Goal: Find specific page/section: Find specific page/section

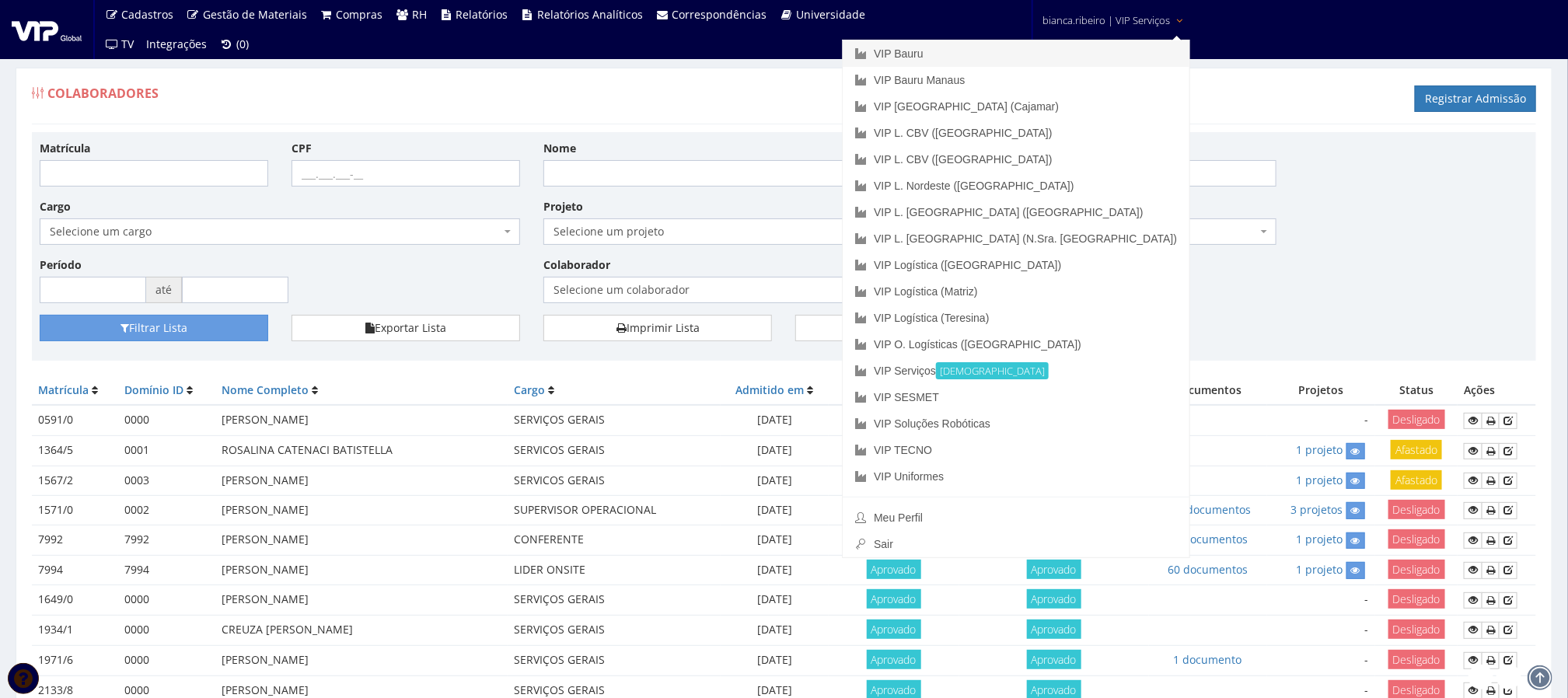
click at [1040, 49] on link "VIP Bauru" at bounding box center [1016, 53] width 347 height 27
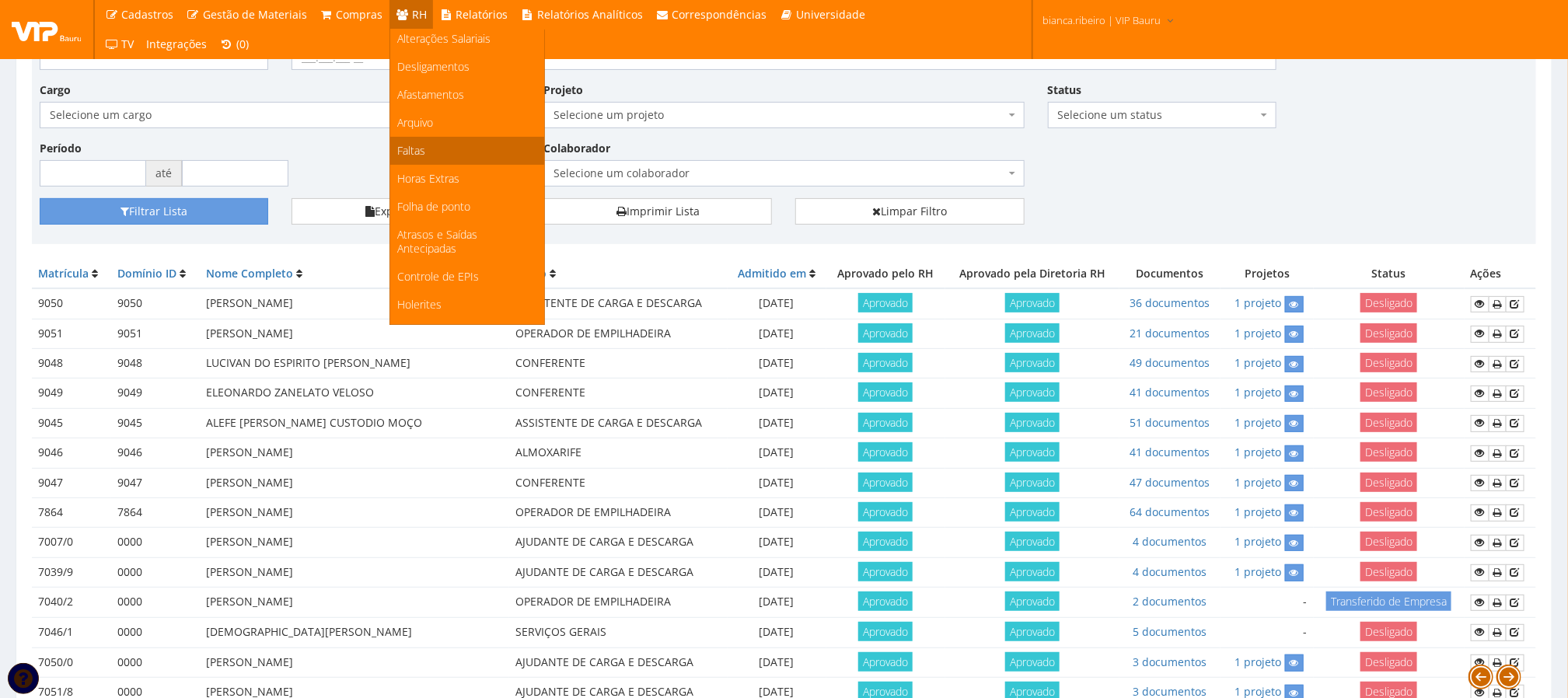
scroll to position [208, 0]
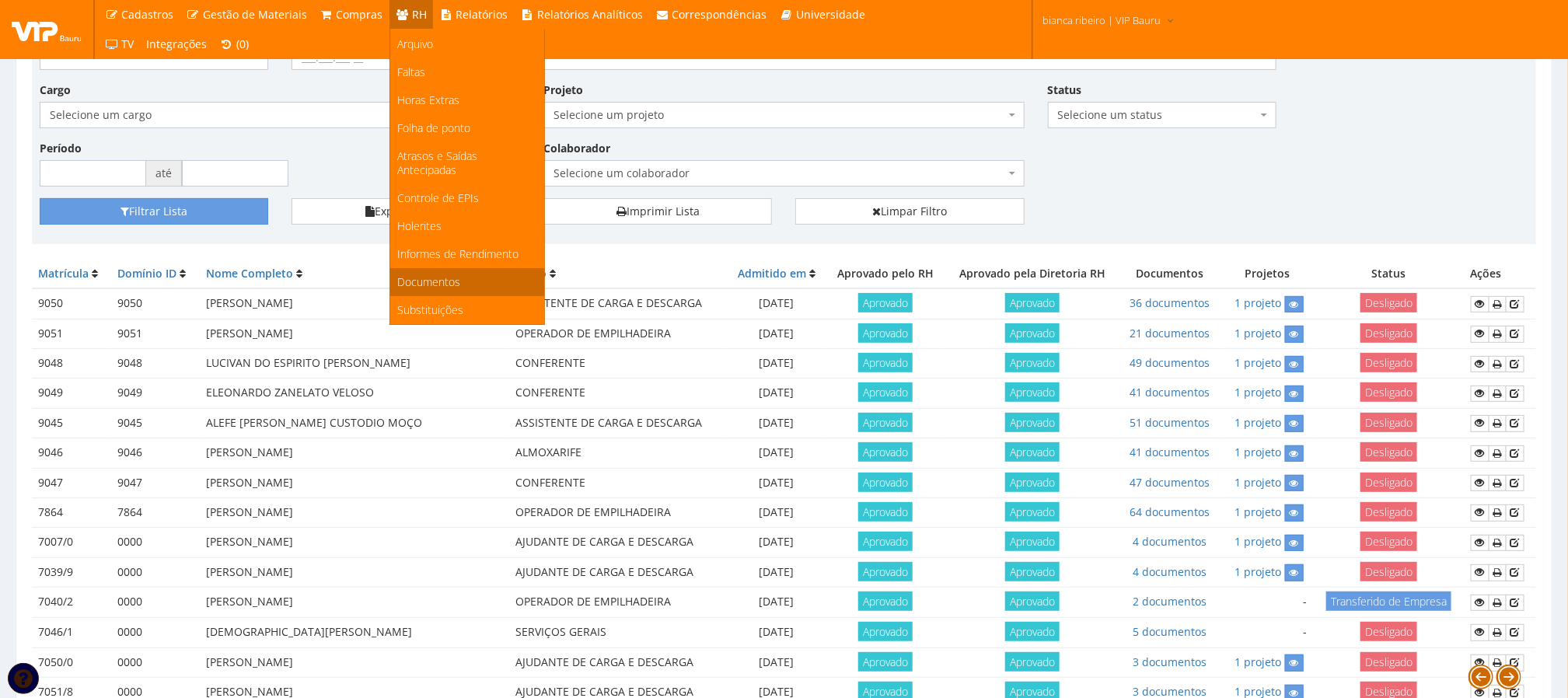
click at [449, 275] on span "Documentos" at bounding box center [430, 282] width 63 height 15
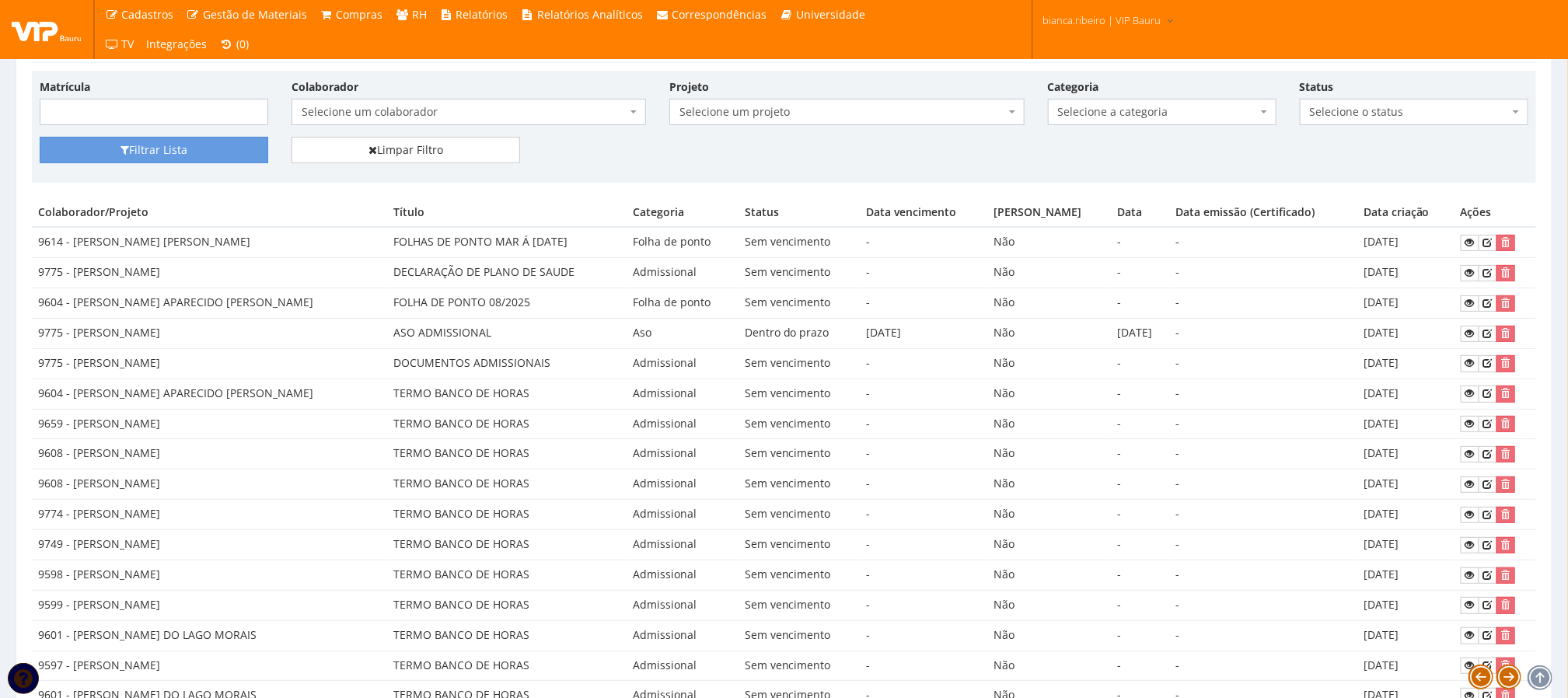
scroll to position [117, 0]
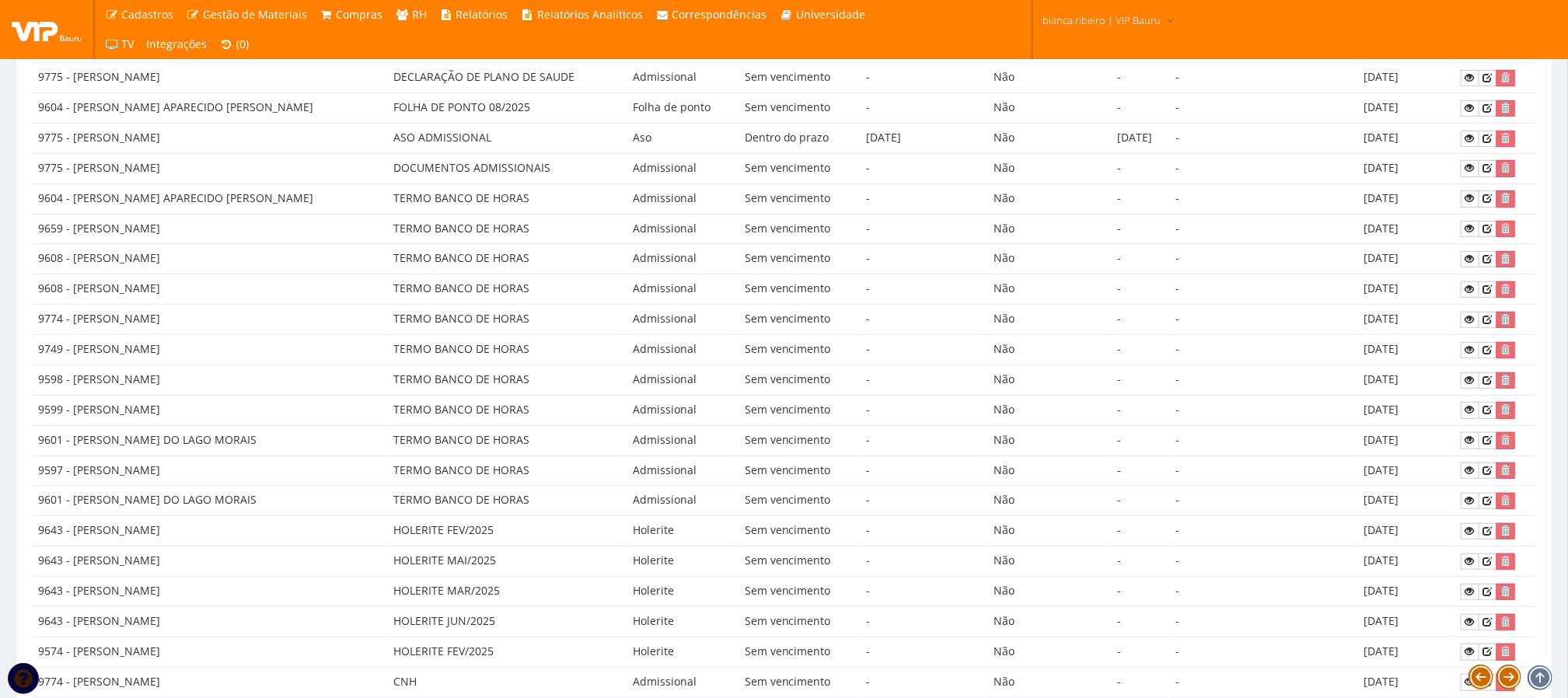
scroll to position [117, 0]
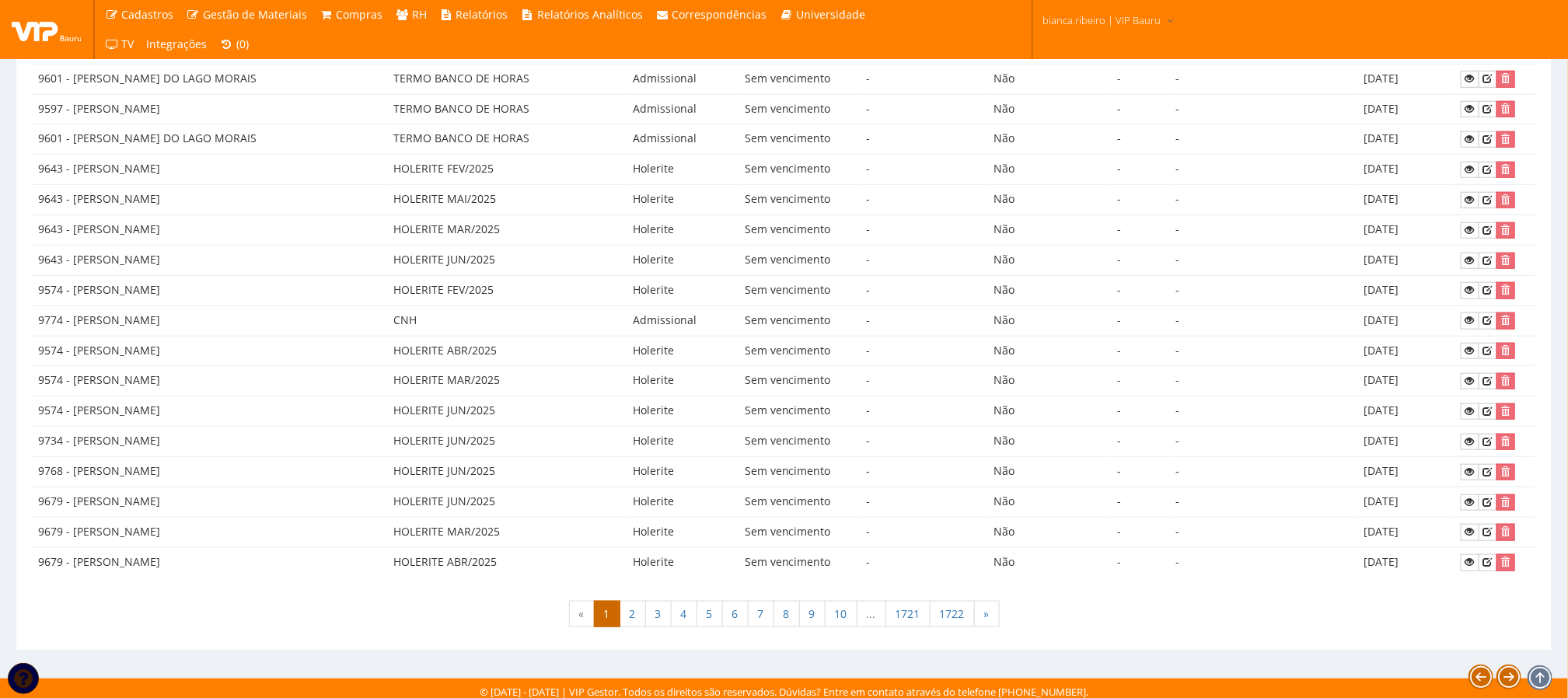
scroll to position [649, 0]
